Goal: Task Accomplishment & Management: Manage account settings

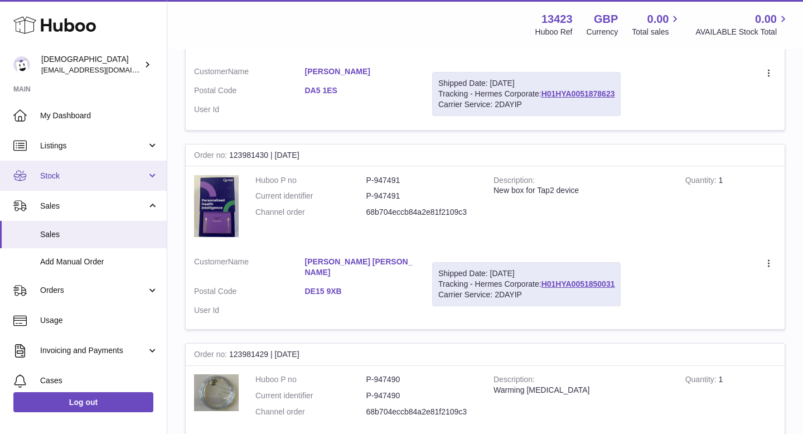
click at [101, 184] on link "Stock" at bounding box center [83, 176] width 167 height 30
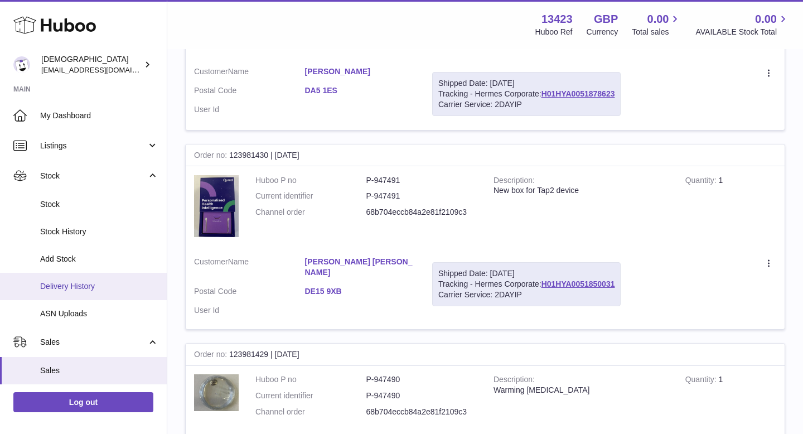
click at [76, 287] on span "Delivery History" at bounding box center [99, 286] width 118 height 11
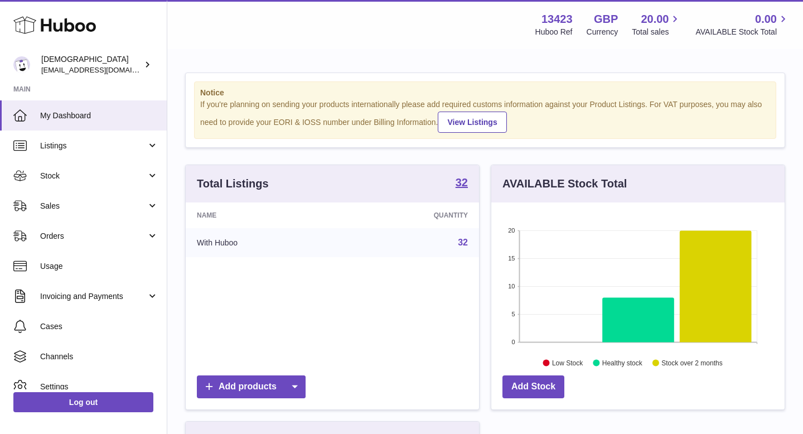
scroll to position [174, 293]
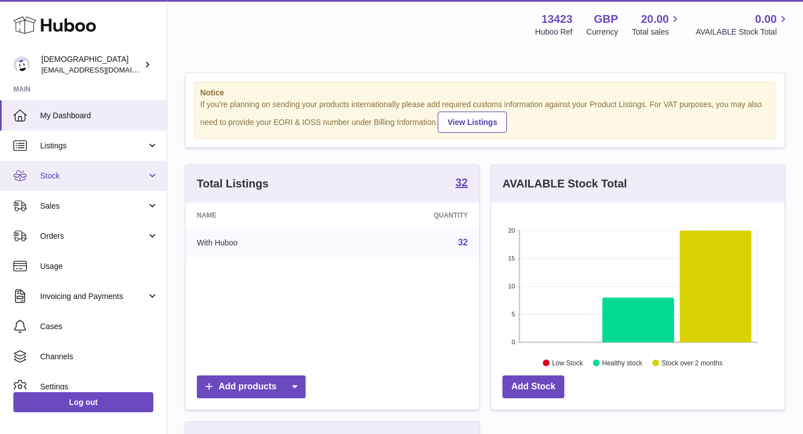
click at [77, 179] on span "Stock" at bounding box center [93, 176] width 106 height 11
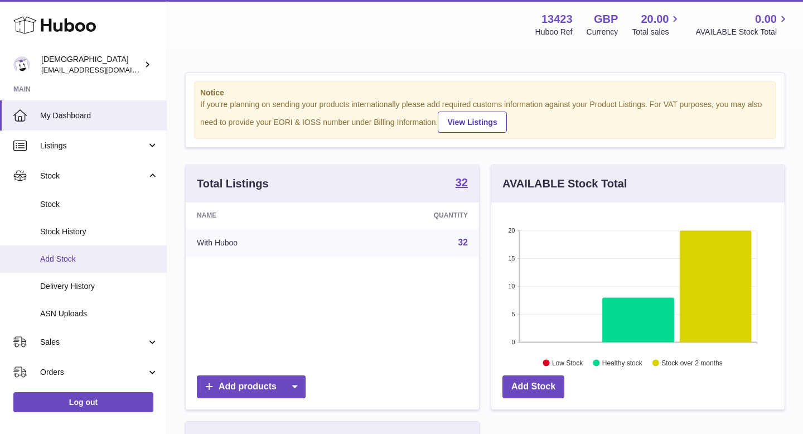
click at [82, 257] on span "Add Stock" at bounding box center [99, 259] width 118 height 11
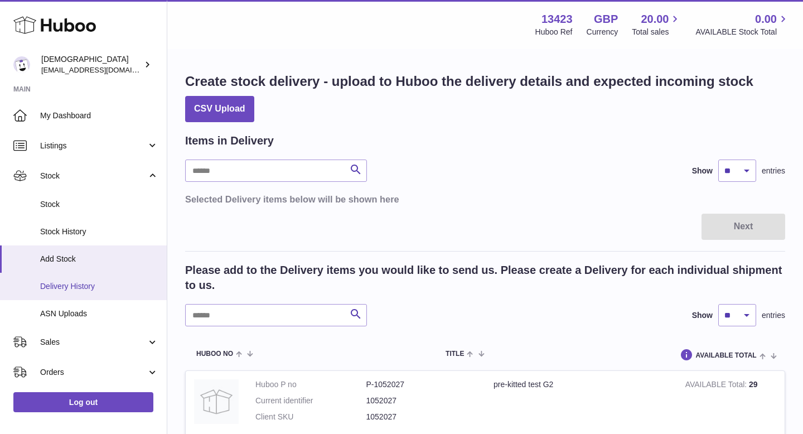
click at [79, 275] on link "Delivery History" at bounding box center [83, 286] width 167 height 27
